Goal: Communication & Community: Share content

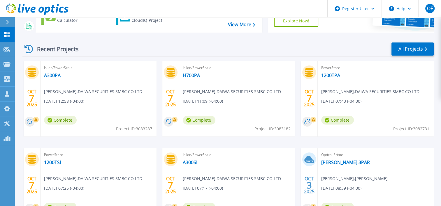
scroll to position [29, 0]
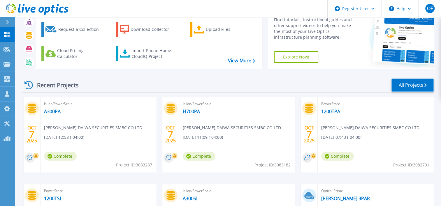
click at [403, 85] on link "All Projects" at bounding box center [412, 85] width 42 height 13
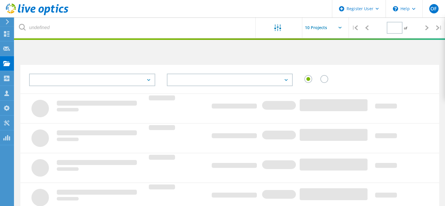
type input "2"
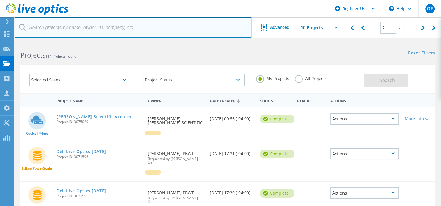
click at [116, 30] on input "text" at bounding box center [133, 27] width 237 height 20
paste input "Unity CK Oct 9 2025"
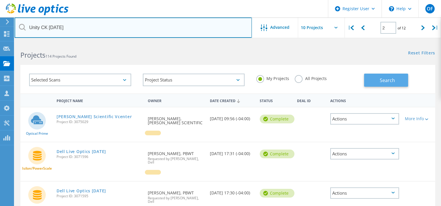
type input "Unity CK Oct 9 2025"
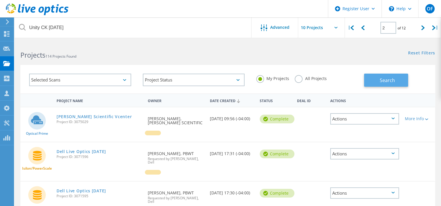
click at [374, 76] on button "Search" at bounding box center [386, 80] width 44 height 13
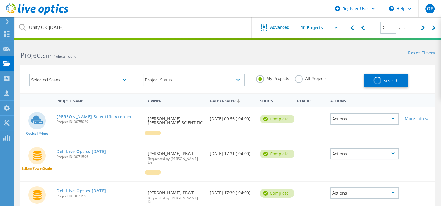
type input "1"
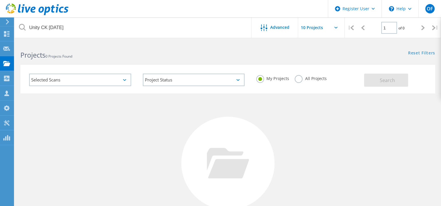
click at [297, 77] on label "All Projects" at bounding box center [310, 78] width 32 height 6
click at [0, 0] on input "All Projects" at bounding box center [0, 0] width 0 height 0
click at [381, 80] on span "Search" at bounding box center [386, 80] width 15 height 6
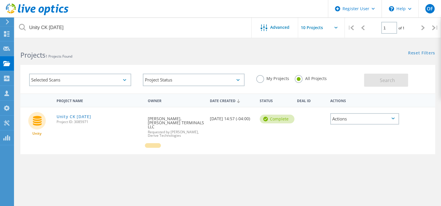
click at [373, 119] on div "Actions" at bounding box center [364, 118] width 69 height 11
click at [372, 121] on div "Share" at bounding box center [364, 123] width 68 height 9
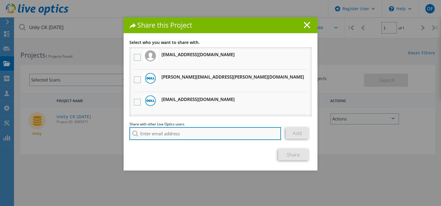
click at [193, 129] on input "search" at bounding box center [204, 133] width 151 height 13
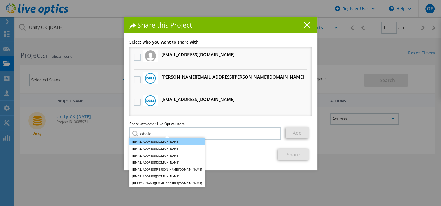
click at [154, 141] on li "[EMAIL_ADDRESS][DOMAIN_NAME]" at bounding box center [166, 141] width 75 height 7
type input "[EMAIL_ADDRESS][DOMAIN_NAME]"
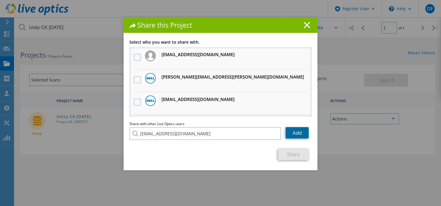
click at [295, 134] on link "Add" at bounding box center [296, 132] width 23 height 11
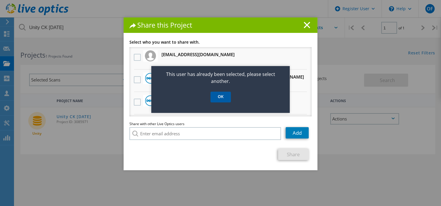
click at [222, 92] on link "OK" at bounding box center [220, 97] width 20 height 11
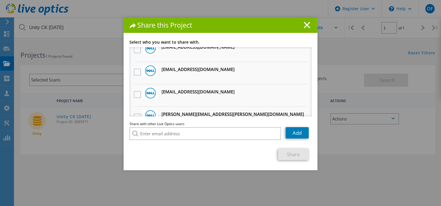
scroll to position [58, 0]
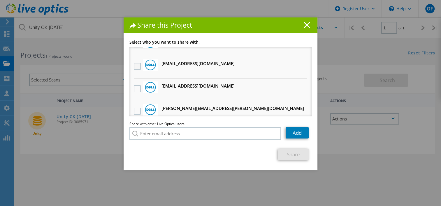
click at [134, 65] on label at bounding box center [138, 66] width 8 height 7
click at [0, 0] on input "checkbox" at bounding box center [0, 0] width 0 height 0
click at [295, 135] on link "Add" at bounding box center [296, 132] width 23 height 11
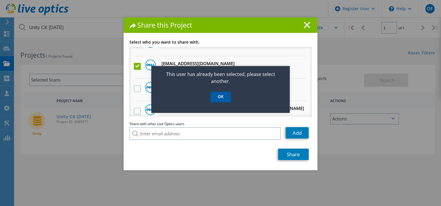
click at [222, 98] on link "OK" at bounding box center [220, 97] width 20 height 11
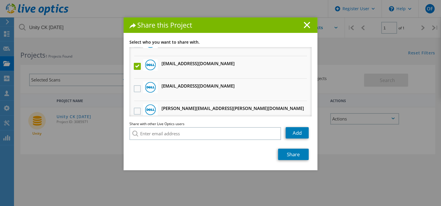
click at [135, 67] on label at bounding box center [138, 66] width 8 height 7
click at [0, 0] on input "checkbox" at bounding box center [0, 0] width 0 height 0
click at [134, 66] on label at bounding box center [138, 66] width 8 height 7
click at [0, 0] on input "checkbox" at bounding box center [0, 0] width 0 height 0
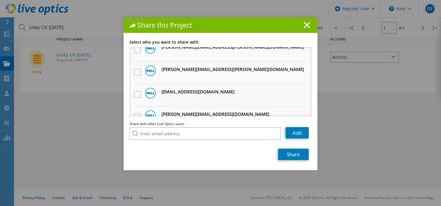
scroll to position [420, 0]
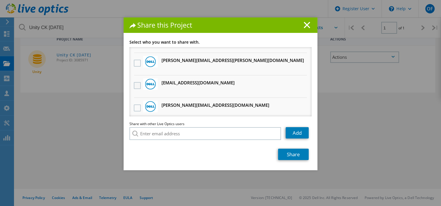
click at [135, 82] on label at bounding box center [138, 85] width 8 height 7
click at [0, 0] on input "checkbox" at bounding box center [0, 0] width 0 height 0
click at [285, 154] on link "Share" at bounding box center [293, 154] width 31 height 11
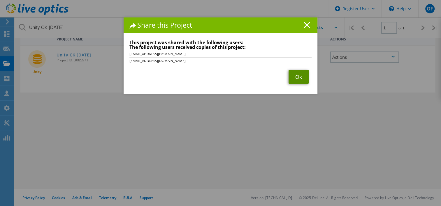
click at [294, 75] on link "Ok" at bounding box center [298, 77] width 20 height 14
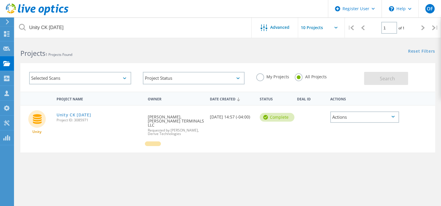
scroll to position [0, 0]
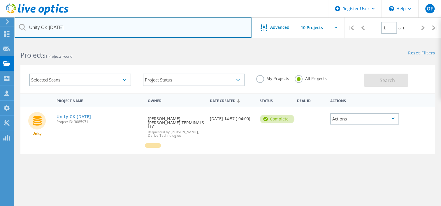
click at [102, 34] on input "Unity CK [DATE]" at bounding box center [133, 27] width 237 height 20
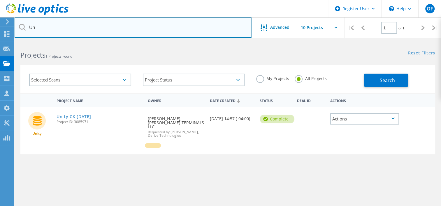
type input "U"
type input "MAHER Terminals"
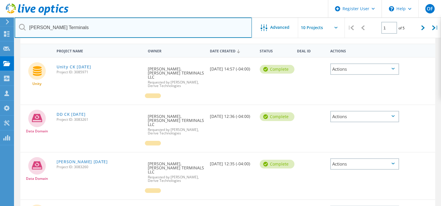
scroll to position [58, 0]
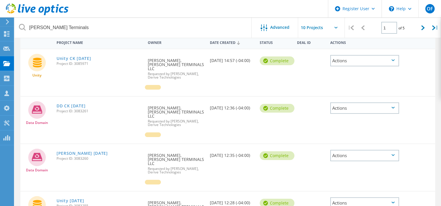
click at [392, 107] on icon at bounding box center [392, 108] width 3 height 2
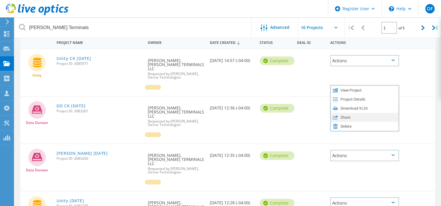
click at [354, 113] on div "Share" at bounding box center [364, 117] width 68 height 9
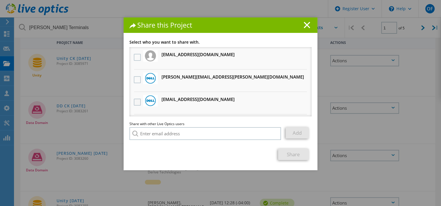
click at [136, 101] on label at bounding box center [138, 102] width 8 height 7
click at [0, 0] on input "checkbox" at bounding box center [0, 0] width 0 height 0
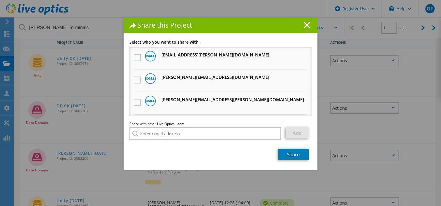
scroll to position [378, 0]
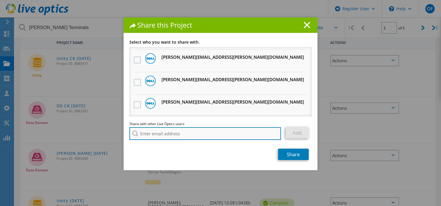
click at [200, 135] on input "search" at bounding box center [204, 133] width 151 height 13
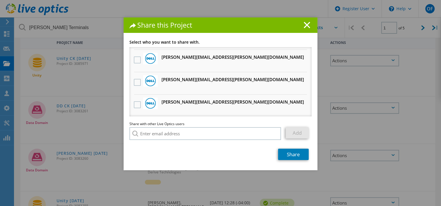
click at [202, 165] on div "Link other users to this project Changes can be overwritten by users with acces…" at bounding box center [220, 105] width 194 height 130
click at [298, 158] on link "Share" at bounding box center [293, 154] width 31 height 11
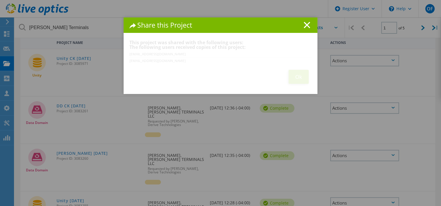
click at [204, 135] on div "Share this Project Link other users to this project Changes can be overwritten …" at bounding box center [220, 111] width 441 height 189
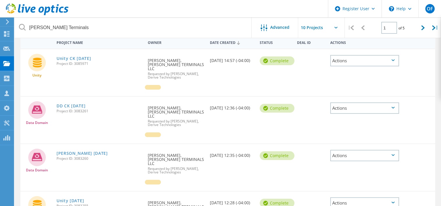
click at [367, 109] on div "Actions" at bounding box center [364, 107] width 69 height 11
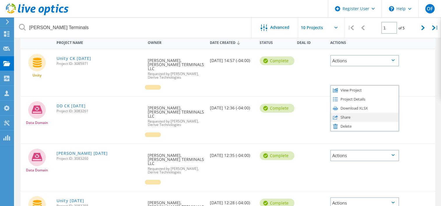
click at [350, 113] on div "Share" at bounding box center [364, 117] width 68 height 9
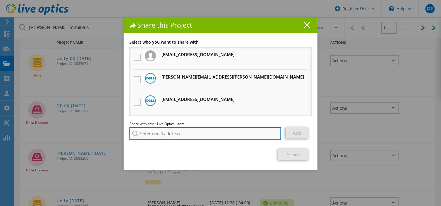
click at [192, 136] on input "search" at bounding box center [204, 133] width 151 height 13
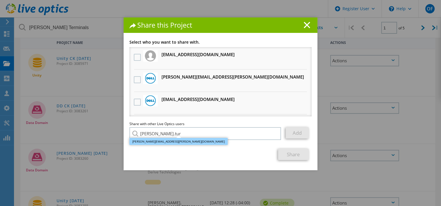
click at [178, 141] on li "Justin.Turley@Dell.com" at bounding box center [178, 141] width 98 height 7
type input "Justin.Turley@Dell.com"
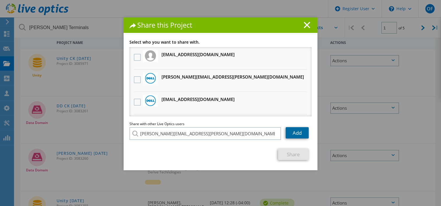
click at [297, 136] on link "Add" at bounding box center [296, 132] width 23 height 11
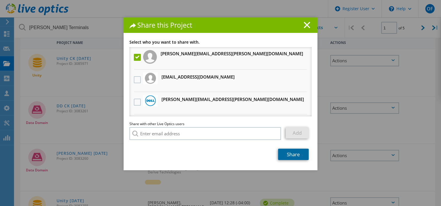
click at [299, 155] on link "Share" at bounding box center [293, 154] width 31 height 11
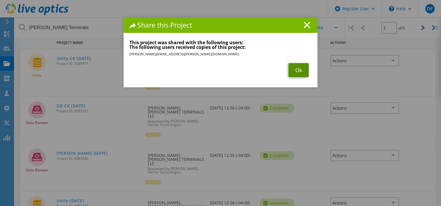
click at [298, 69] on link "Ok" at bounding box center [298, 70] width 20 height 14
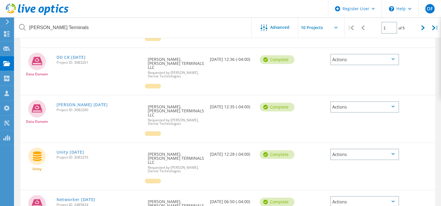
scroll to position [116, 0]
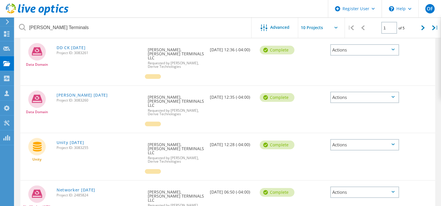
click at [348, 92] on div "Actions" at bounding box center [364, 97] width 69 height 11
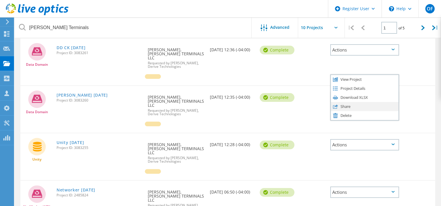
click at [352, 102] on div "Share" at bounding box center [364, 106] width 68 height 9
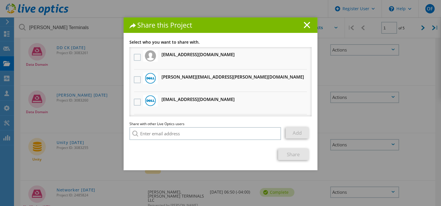
click at [170, 98] on h3 "Obaid.Farghani@dell.com Will receive an anonymous copy" at bounding box center [197, 99] width 73 height 7
click at [135, 102] on label at bounding box center [138, 102] width 8 height 7
click at [0, 0] on input "checkbox" at bounding box center [0, 0] width 0 height 0
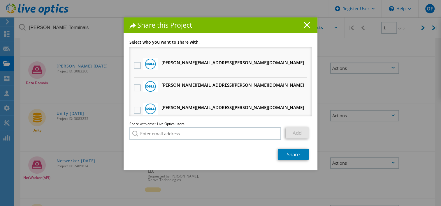
scroll to position [478, 0]
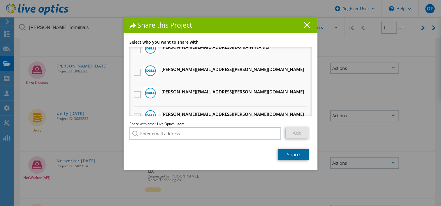
click at [291, 156] on link "Share" at bounding box center [293, 154] width 31 height 11
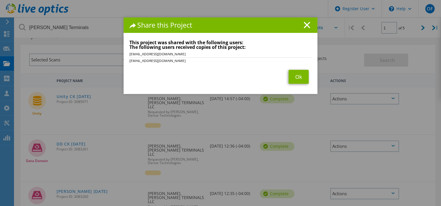
scroll to position [29, 0]
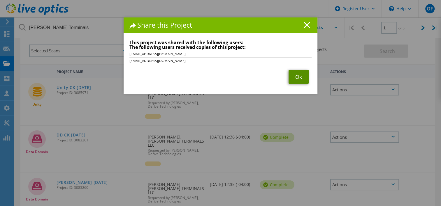
click at [293, 76] on link "Ok" at bounding box center [298, 77] width 20 height 14
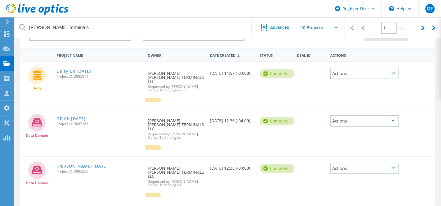
scroll to position [58, 0]
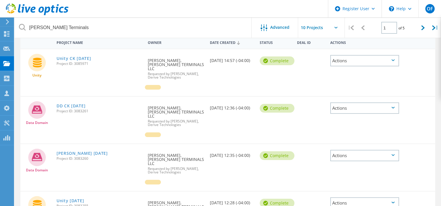
click at [347, 150] on div "Actions" at bounding box center [364, 155] width 69 height 11
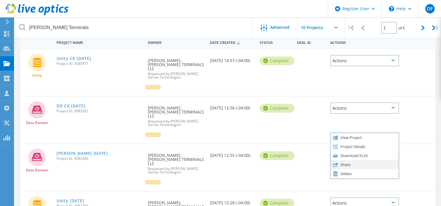
click at [346, 160] on div "Share" at bounding box center [364, 164] width 68 height 9
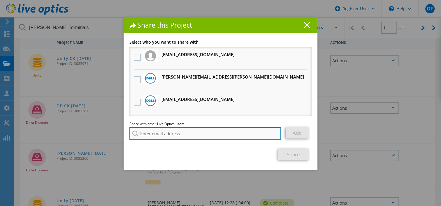
click at [199, 133] on input "search" at bounding box center [204, 133] width 151 height 13
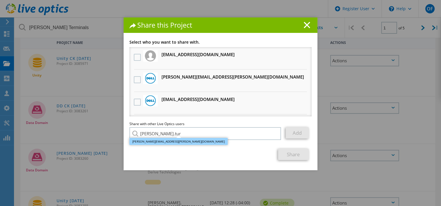
click at [176, 143] on li "Justin.Turley@Dell.com" at bounding box center [178, 141] width 98 height 7
type input "Justin.Turley@Dell.com"
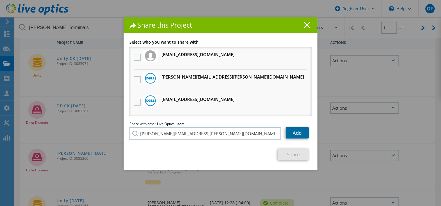
click at [299, 136] on link "Add" at bounding box center [296, 132] width 23 height 11
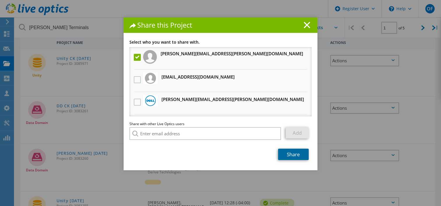
click at [288, 155] on link "Share" at bounding box center [293, 154] width 31 height 11
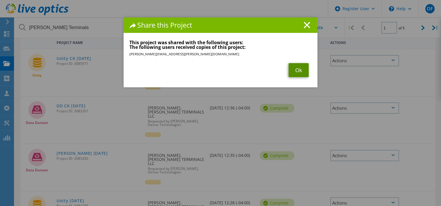
click at [292, 72] on link "Ok" at bounding box center [298, 70] width 20 height 14
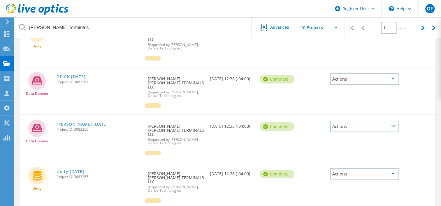
scroll to position [116, 0]
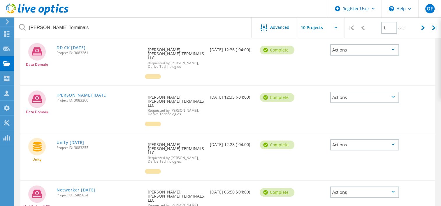
click at [372, 139] on div "Actions" at bounding box center [364, 144] width 69 height 11
click at [351, 145] on div "Share" at bounding box center [364, 149] width 68 height 9
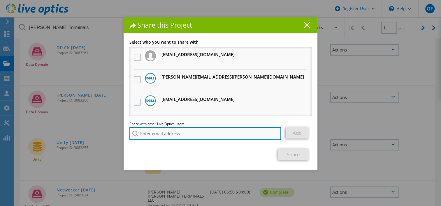
click at [199, 130] on input "search" at bounding box center [204, 133] width 151 height 13
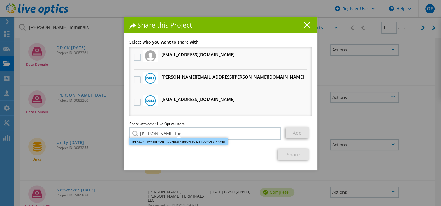
click at [175, 144] on li "Justin.Turley@Dell.com" at bounding box center [178, 141] width 98 height 7
type input "Justin.Turley@Dell.com"
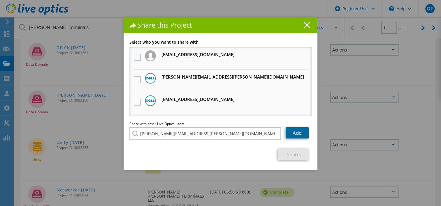
click at [302, 132] on link "Add" at bounding box center [296, 132] width 23 height 11
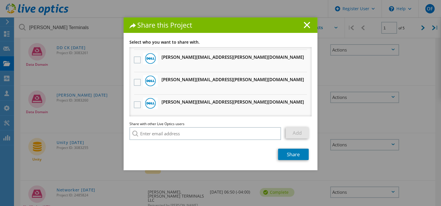
scroll to position [437, 0]
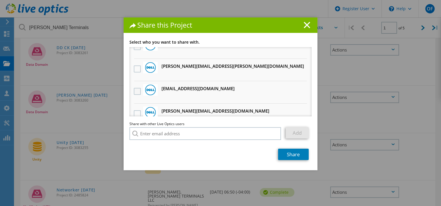
click at [137, 88] on label at bounding box center [138, 91] width 8 height 7
click at [0, 0] on input "checkbox" at bounding box center [0, 0] width 0 height 0
click at [290, 155] on link "Share" at bounding box center [293, 154] width 31 height 11
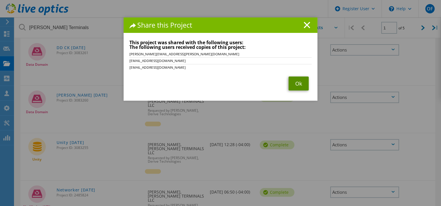
click at [297, 83] on link "Ok" at bounding box center [298, 84] width 20 height 14
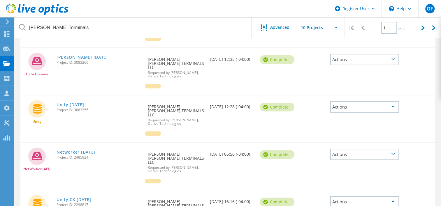
scroll to position [146, 0]
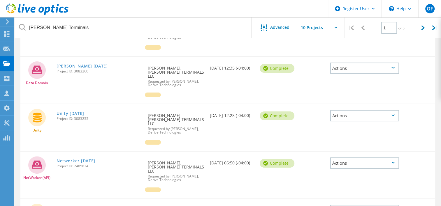
click at [392, 158] on div "Actions" at bounding box center [364, 163] width 69 height 11
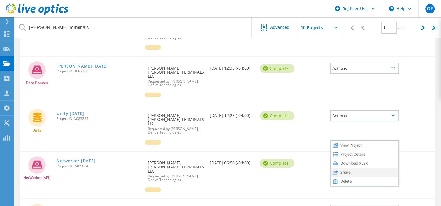
click at [349, 168] on div "Share" at bounding box center [364, 172] width 68 height 9
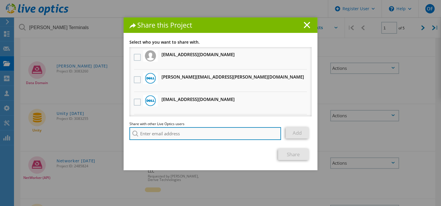
click at [173, 133] on input "search" at bounding box center [204, 133] width 151 height 13
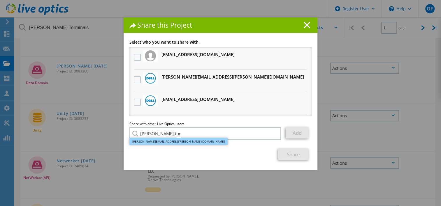
click at [153, 141] on li "Justin.Turley@Dell.com" at bounding box center [178, 141] width 98 height 7
type input "Justin.Turley@Dell.com"
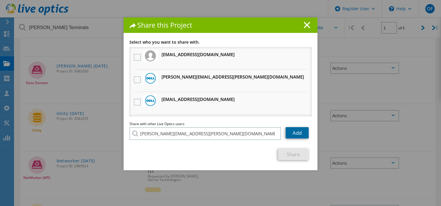
click at [296, 135] on link "Add" at bounding box center [296, 132] width 23 height 11
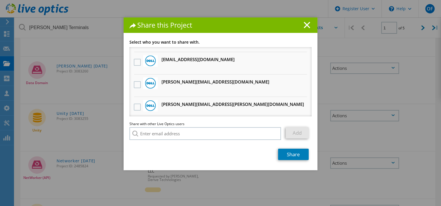
scroll to position [437, 0]
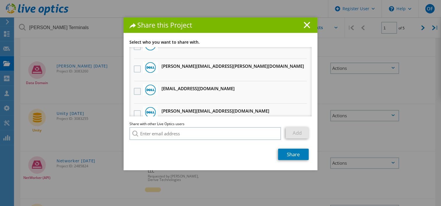
click at [134, 88] on label at bounding box center [138, 91] width 8 height 7
click at [0, 0] on input "checkbox" at bounding box center [0, 0] width 0 height 0
click at [288, 155] on link "Share" at bounding box center [293, 154] width 31 height 11
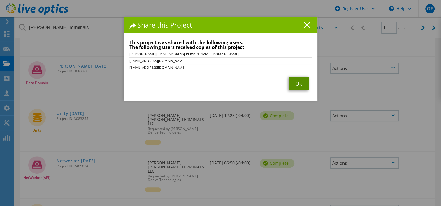
click at [295, 81] on link "Ok" at bounding box center [298, 84] width 20 height 14
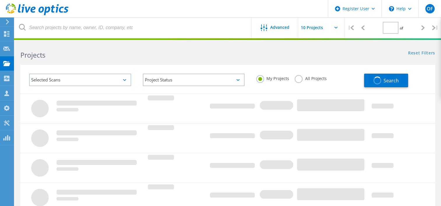
type input "2"
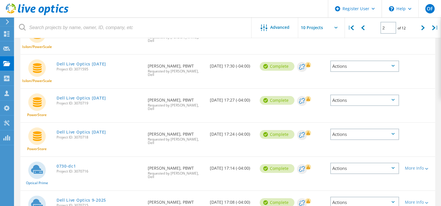
scroll to position [175, 0]
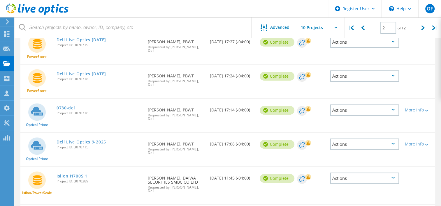
click at [345, 105] on div "Actions" at bounding box center [364, 110] width 69 height 11
click at [356, 101] on div "Project Details" at bounding box center [364, 105] width 68 height 9
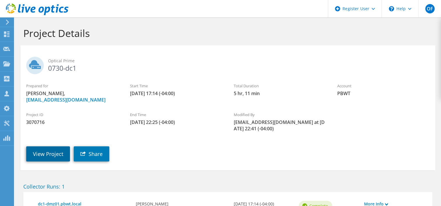
click at [46, 154] on link "View Project" at bounding box center [48, 153] width 44 height 15
click at [40, 152] on link "View Project" at bounding box center [48, 153] width 44 height 15
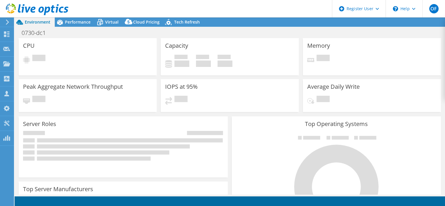
select select "USD"
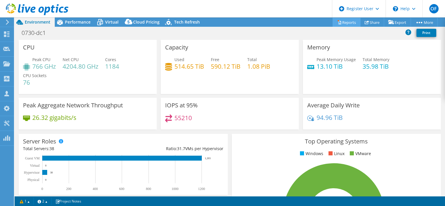
click at [346, 23] on link "Reports" at bounding box center [346, 22] width 28 height 9
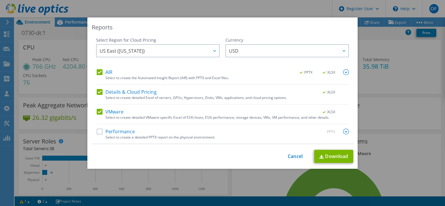
click at [120, 130] on label "Performance" at bounding box center [116, 132] width 38 height 6
click at [0, 0] on input "Performance" at bounding box center [0, 0] width 0 height 0
click at [334, 160] on link "Download" at bounding box center [333, 156] width 39 height 13
click at [293, 154] on link "Cancel" at bounding box center [295, 157] width 15 height 6
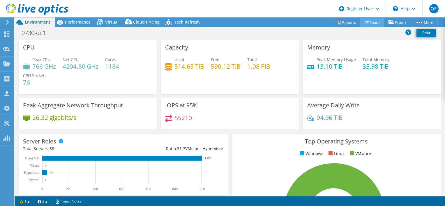
click at [371, 22] on link "Share" at bounding box center [372, 22] width 24 height 9
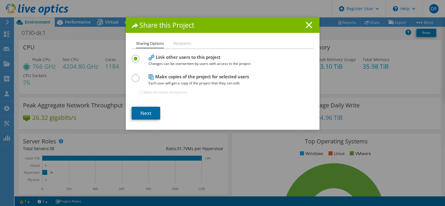
click at [149, 112] on link "Next" at bounding box center [146, 113] width 29 height 13
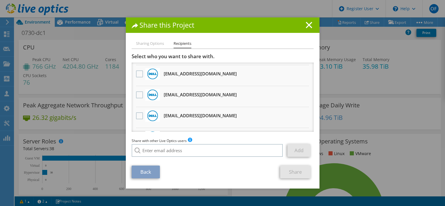
scroll to position [26, 0]
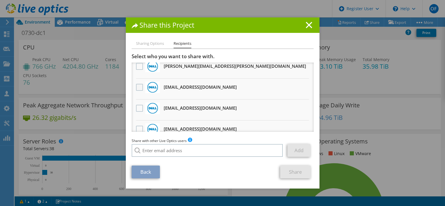
click at [137, 87] on label at bounding box center [140, 87] width 8 height 7
click at [0, 0] on input "checkbox" at bounding box center [0, 0] width 0 height 0
click at [292, 171] on link "Share" at bounding box center [295, 172] width 31 height 13
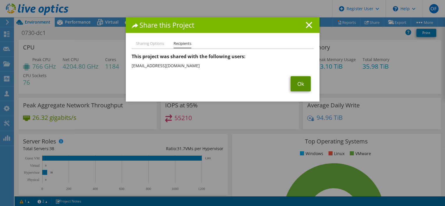
click at [300, 84] on link "Ok" at bounding box center [301, 83] width 20 height 15
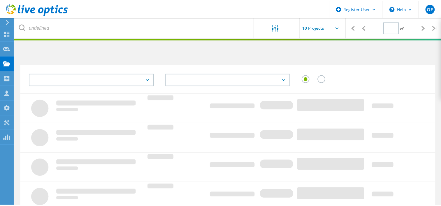
scroll to position [175, 0]
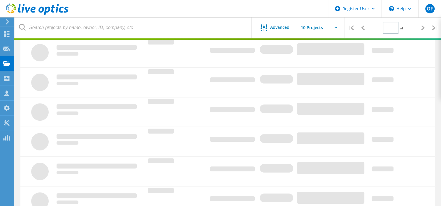
type input "2"
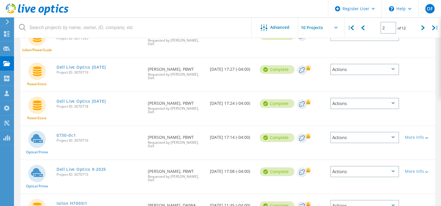
scroll to position [176, 0]
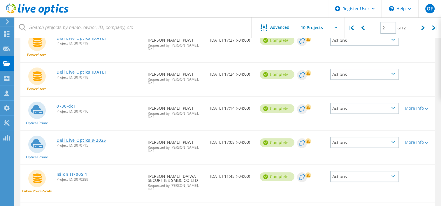
click at [81, 138] on link "Dell Live Optics 9-2025" at bounding box center [80, 140] width 49 height 4
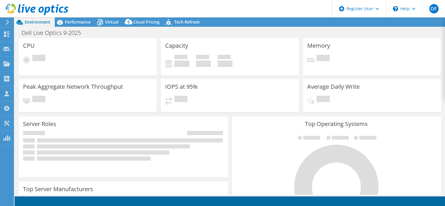
select select "USD"
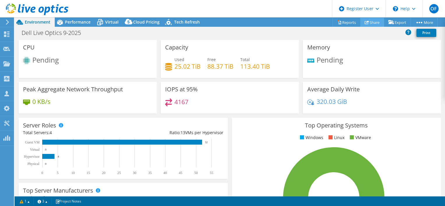
click at [370, 23] on link "Share" at bounding box center [372, 22] width 24 height 9
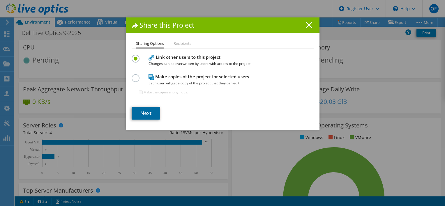
click at [153, 113] on link "Next" at bounding box center [146, 113] width 29 height 13
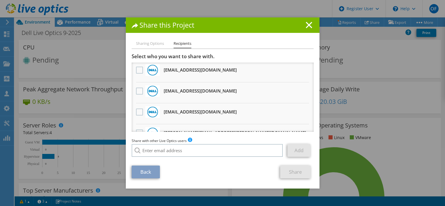
scroll to position [26, 0]
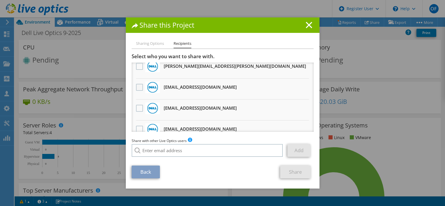
click at [136, 86] on label at bounding box center [140, 87] width 8 height 7
click at [0, 0] on input "checkbox" at bounding box center [0, 0] width 0 height 0
click at [288, 174] on link "Share" at bounding box center [295, 172] width 31 height 13
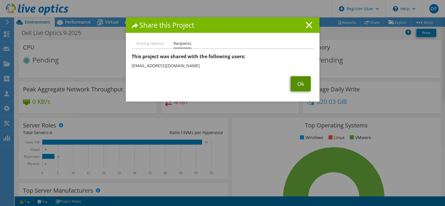
click at [296, 86] on link "Ok" at bounding box center [301, 83] width 20 height 15
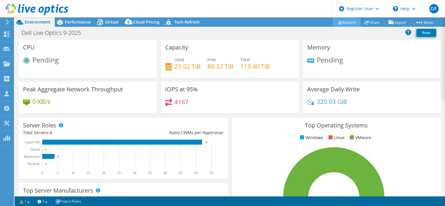
click at [342, 22] on link "Reports" at bounding box center [346, 22] width 28 height 9
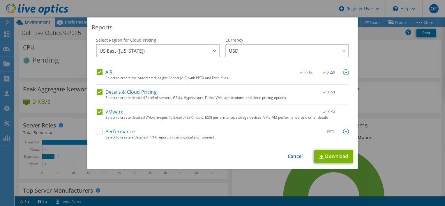
click at [98, 130] on label "Performance" at bounding box center [116, 132] width 38 height 6
click at [0, 0] on input "Performance" at bounding box center [0, 0] width 0 height 0
click at [332, 158] on link "Download" at bounding box center [333, 156] width 39 height 13
click at [249, 190] on div "Reports Select Region for Cloud Pricing Asia Pacific (Hong Kong) Asia Pacific (…" at bounding box center [222, 103] width 445 height 206
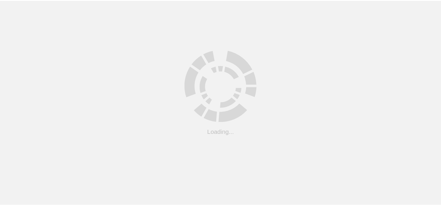
scroll to position [176, 0]
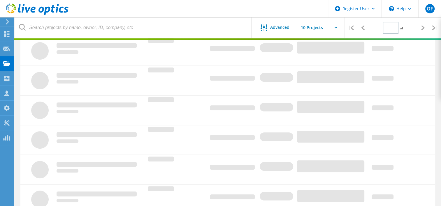
type input "2"
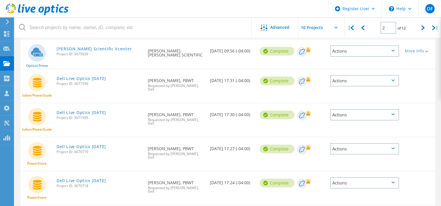
scroll to position [60, 0]
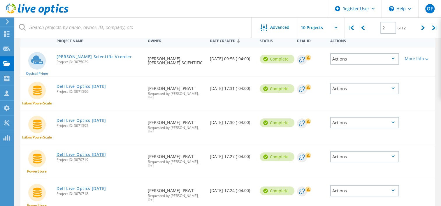
click at [95, 153] on link "Dell Live Optics [DATE]" at bounding box center [80, 155] width 49 height 4
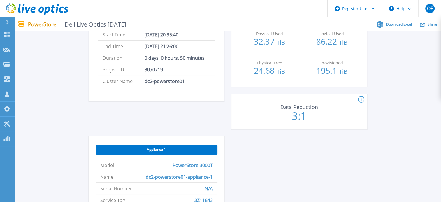
scroll to position [58, 0]
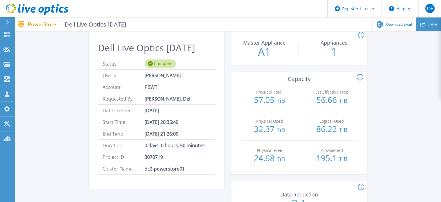
click at [431, 24] on span "Share" at bounding box center [432, 23] width 10 height 3
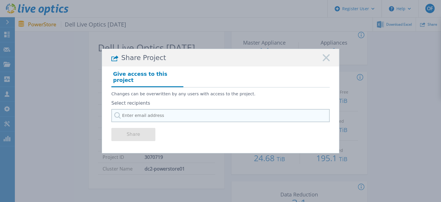
click at [153, 113] on input "text" at bounding box center [220, 115] width 218 height 13
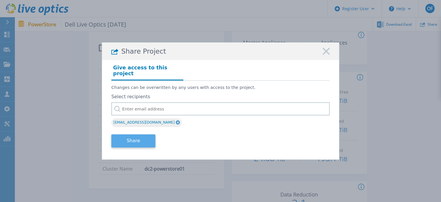
click at [131, 139] on button "Share" at bounding box center [133, 140] width 44 height 13
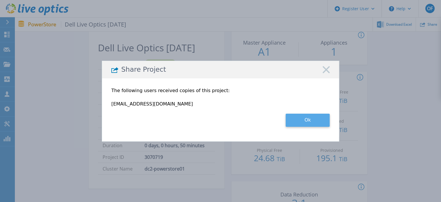
click at [308, 116] on button "Ok" at bounding box center [307, 120] width 44 height 13
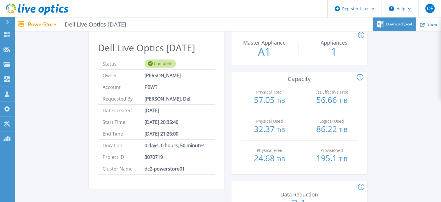
click at [391, 28] on div "Download Excel" at bounding box center [393, 24] width 43 height 14
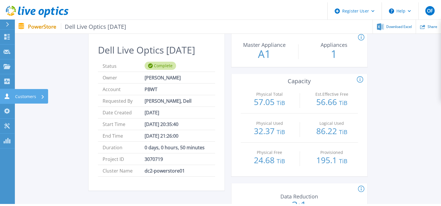
scroll to position [0, 0]
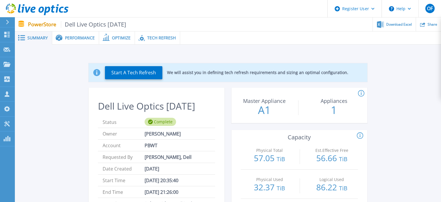
click at [164, 37] on span "Tech Refresh" at bounding box center [161, 38] width 29 height 4
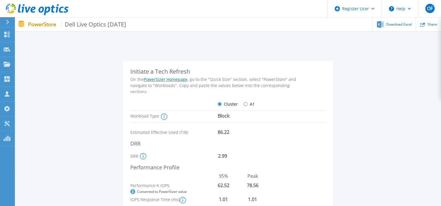
scroll to position [29, 0]
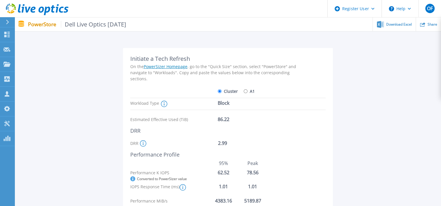
click at [245, 91] on input "A1" at bounding box center [245, 91] width 4 height 4
radio input "true"
click at [217, 90] on div at bounding box center [173, 91] width 87 height 10
click at [218, 91] on input "Cluster" at bounding box center [219, 91] width 4 height 4
radio input "true"
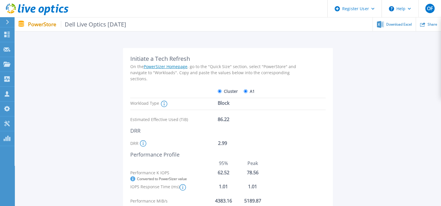
radio input "false"
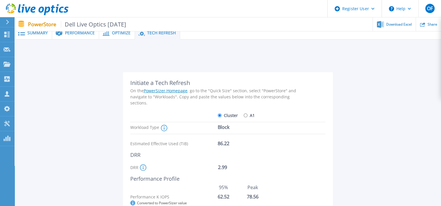
scroll to position [0, 0]
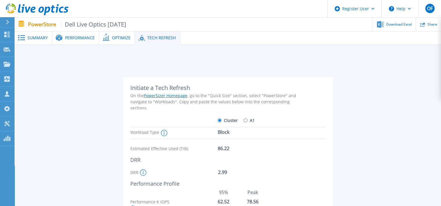
click at [118, 39] on span "Optimize" at bounding box center [121, 38] width 19 height 4
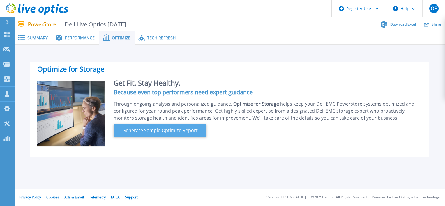
click at [177, 135] on button "Generate Sample Optimize Report" at bounding box center [160, 130] width 93 height 13
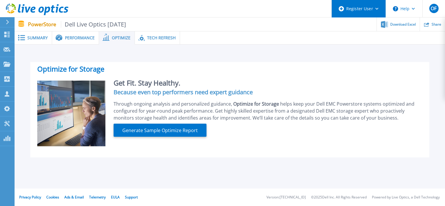
click at [362, 9] on div "Register User" at bounding box center [359, 8] width 54 height 17
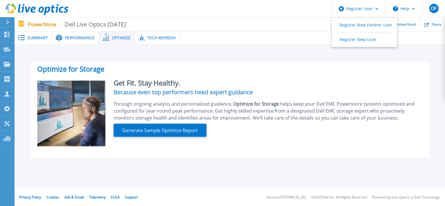
click at [269, 59] on div "Optimize for Storage Get Fit. Stay Healthy. Because even top performers need ex…" at bounding box center [229, 106] width 413 height 104
click at [99, 197] on link "Telemetry" at bounding box center [97, 197] width 17 height 5
click at [73, 38] on span "Performance" at bounding box center [80, 38] width 30 height 4
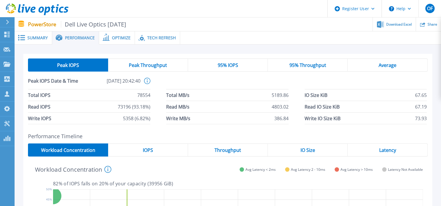
click at [35, 38] on span "Summary" at bounding box center [37, 38] width 20 height 4
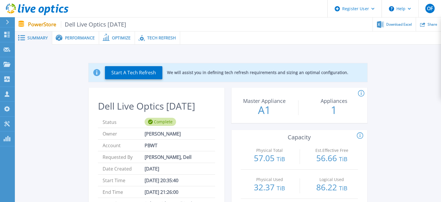
click at [94, 39] on div "Performance" at bounding box center [75, 37] width 47 height 13
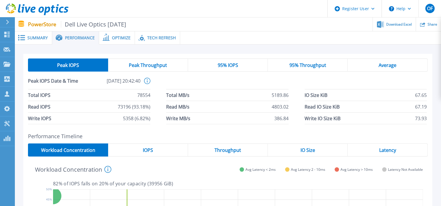
click at [115, 39] on span "Optimize" at bounding box center [121, 38] width 19 height 4
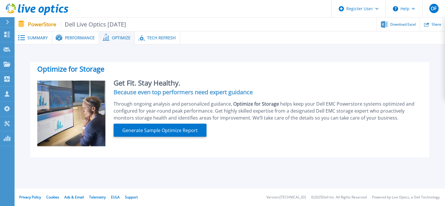
click at [151, 39] on span "Tech Refresh" at bounding box center [161, 38] width 29 height 4
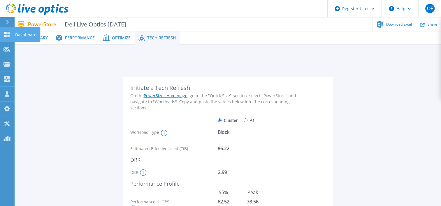
click at [6, 34] on icon at bounding box center [6, 35] width 7 height 6
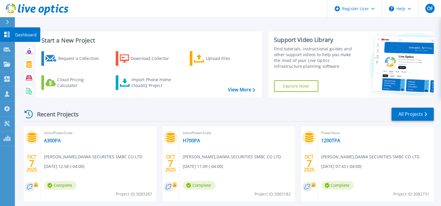
click at [8, 32] on icon at bounding box center [7, 35] width 6 height 6
click at [425, 113] on icon at bounding box center [425, 114] width 2 height 4
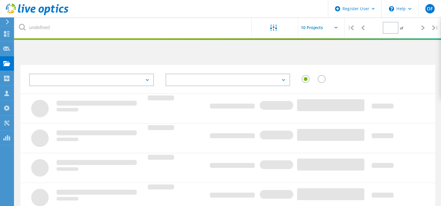
type input "2"
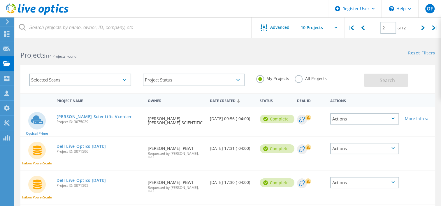
click at [296, 78] on label "All Projects" at bounding box center [310, 78] width 32 height 6
click at [0, 0] on input "All Projects" at bounding box center [0, 0] width 0 height 0
click at [368, 78] on button "Search" at bounding box center [386, 80] width 44 height 13
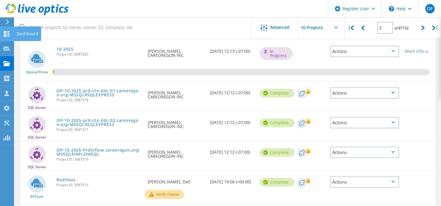
scroll to position [129, 0]
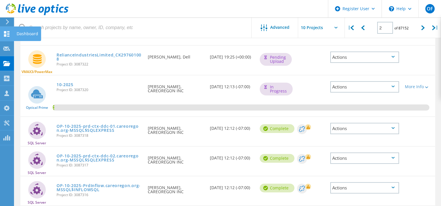
click at [3, 32] on icon at bounding box center [6, 34] width 7 height 6
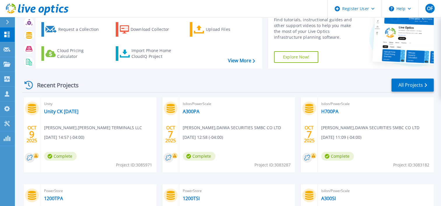
scroll to position [29, 0]
click at [8, 35] on icon at bounding box center [6, 35] width 7 height 6
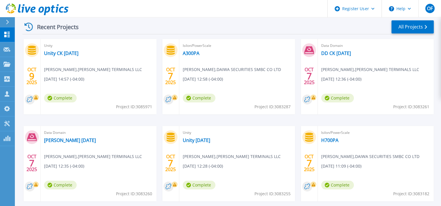
scroll to position [116, 0]
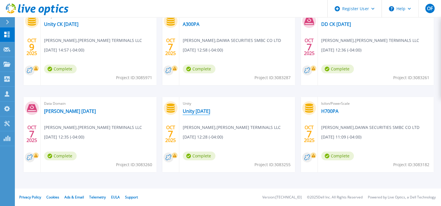
click at [198, 110] on link "Unity [DATE]" at bounding box center [196, 111] width 27 height 6
